Goal: Task Accomplishment & Management: Manage account settings

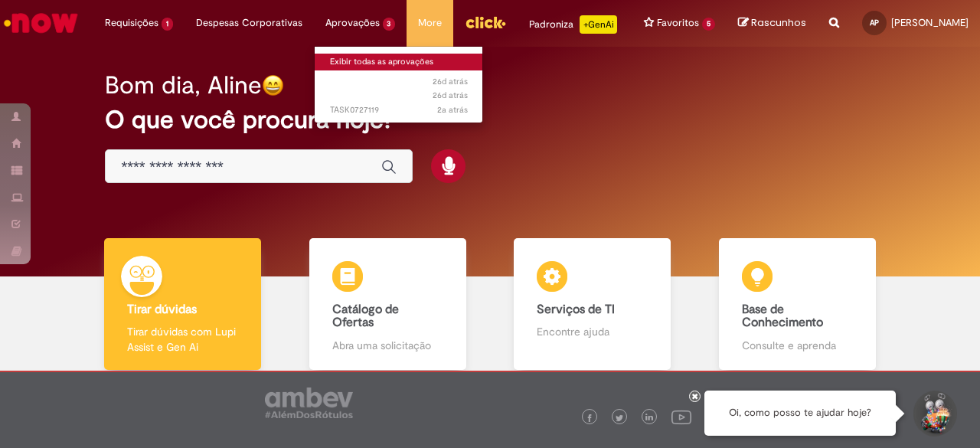
click at [339, 65] on link "Exibir todas as aprovações" at bounding box center [399, 62] width 168 height 17
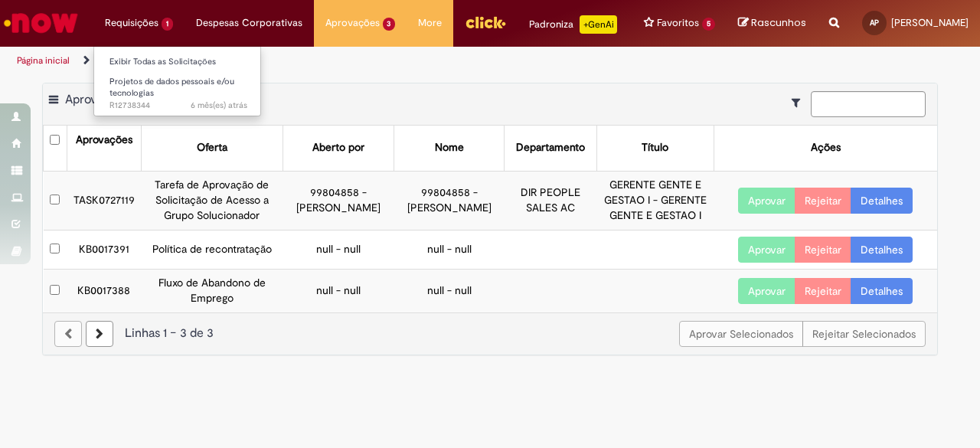
click at [136, 52] on li "Exibir Todas as Solicitações" at bounding box center [178, 61] width 168 height 20
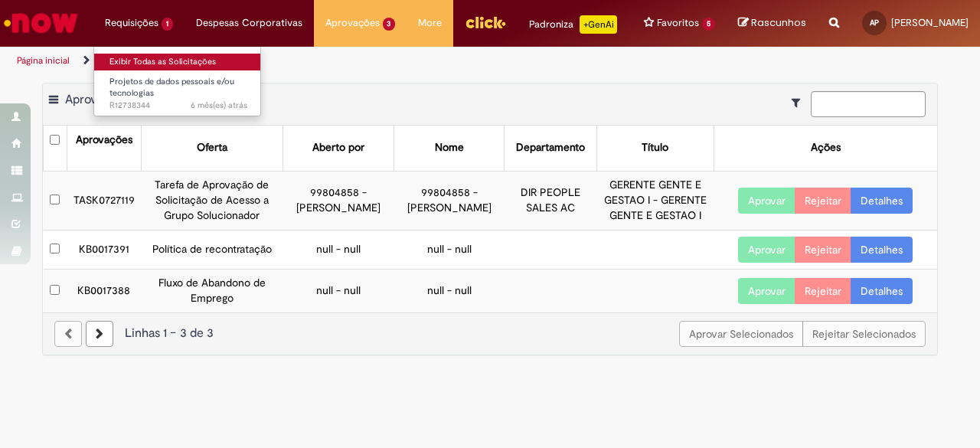
click at [139, 56] on link "Exibir Todas as Solicitações" at bounding box center [178, 62] width 168 height 17
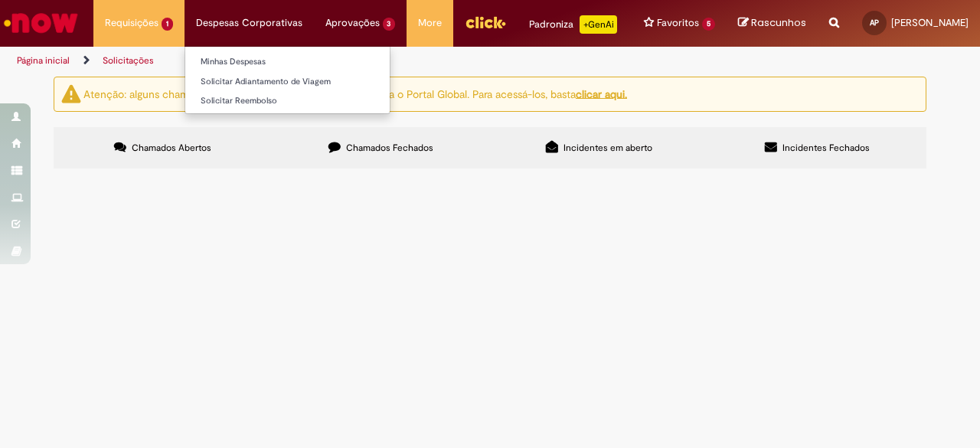
click at [201, 13] on li "Despesas Corporativas Minhas Despesas Solicitar Adiantamento de Viagem Solicita…" at bounding box center [249, 23] width 129 height 46
click at [214, 29] on li "Despesas Corporativas Minhas Despesas Solicitar Adiantamento de Viagem Solicita…" at bounding box center [249, 23] width 129 height 46
click at [221, 34] on li "Despesas Corporativas Minhas Despesas Solicitar Adiantamento de Viagem Solicita…" at bounding box center [249, 23] width 129 height 46
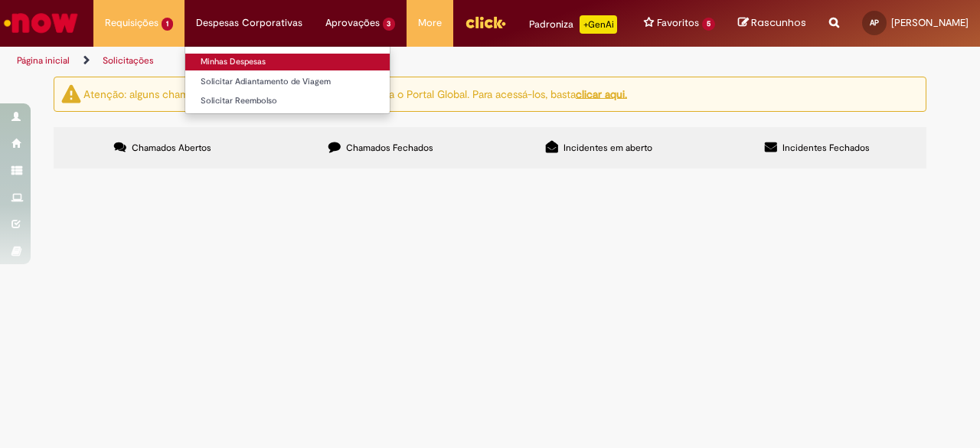
click at [221, 64] on link "Minhas Despesas" at bounding box center [287, 62] width 204 height 17
